Goal: Task Accomplishment & Management: Complete application form

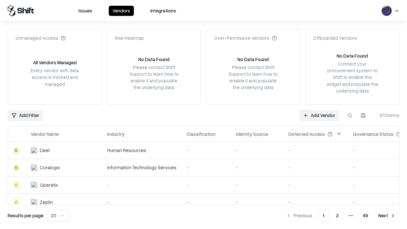
click at [319, 115] on link "Add Vendor" at bounding box center [319, 115] width 40 height 11
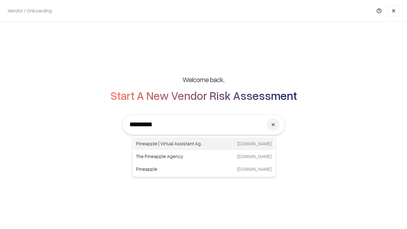
click at [204, 144] on div "Pineapple | Virtual Assistant Agency [DOMAIN_NAME]" at bounding box center [204, 143] width 140 height 13
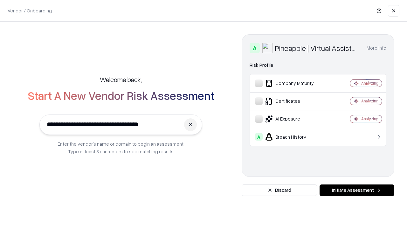
type input "**********"
click at [357, 190] on button "Initiate Assessment" at bounding box center [356, 189] width 75 height 11
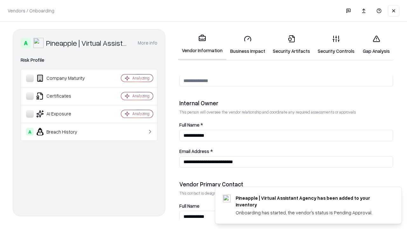
scroll to position [329, 0]
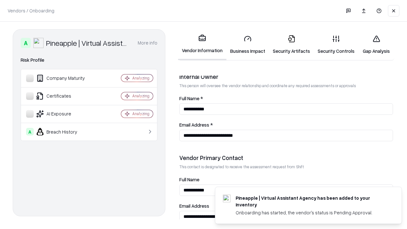
click at [248, 45] on link "Business Impact" at bounding box center [247, 45] width 43 height 30
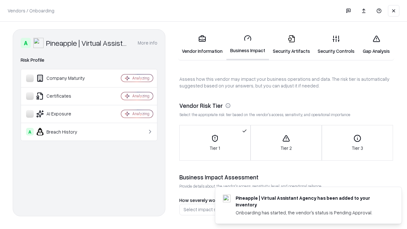
click at [376, 45] on link "Gap Analysis" at bounding box center [376, 45] width 36 height 30
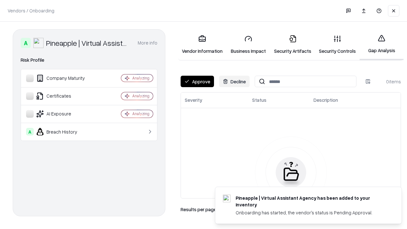
click at [197, 81] on button "Approve" at bounding box center [197, 81] width 33 height 11
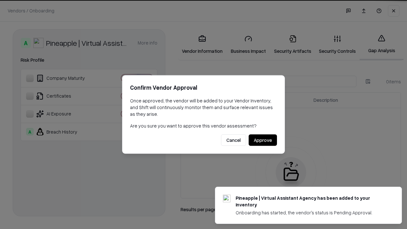
click at [263, 140] on button "Approve" at bounding box center [263, 139] width 28 height 11
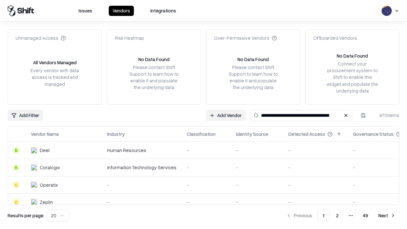
type input "**********"
click at [319, 115] on link "Add Vendor" at bounding box center [319, 115] width 40 height 11
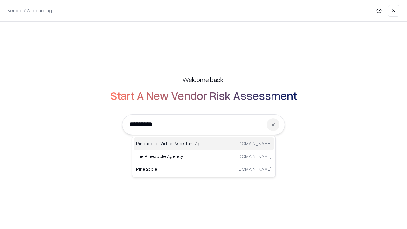
click at [204, 144] on div "Pineapple | Virtual Assistant Agency [DOMAIN_NAME]" at bounding box center [204, 143] width 140 height 13
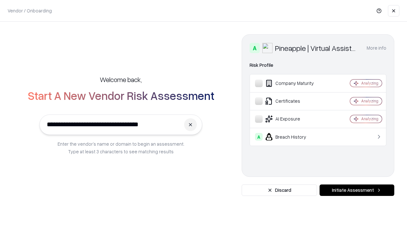
type input "**********"
click at [357, 190] on button "Initiate Assessment" at bounding box center [356, 189] width 75 height 11
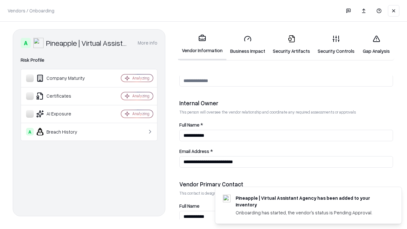
scroll to position [329, 0]
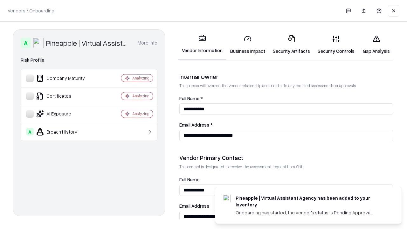
click at [376, 45] on link "Gap Analysis" at bounding box center [376, 45] width 36 height 30
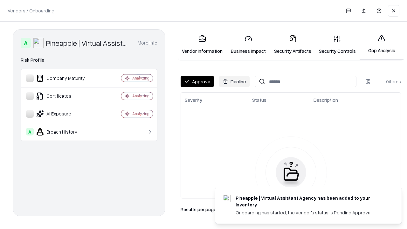
click at [197, 81] on button "Approve" at bounding box center [197, 81] width 33 height 11
